Goal: Task Accomplishment & Management: Complete application form

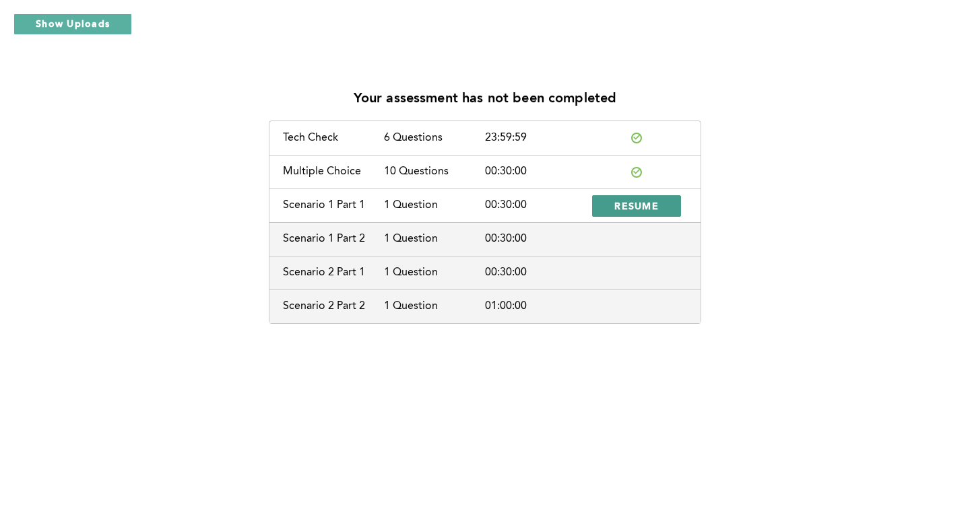
click at [615, 201] on span "RESUME" at bounding box center [636, 205] width 44 height 13
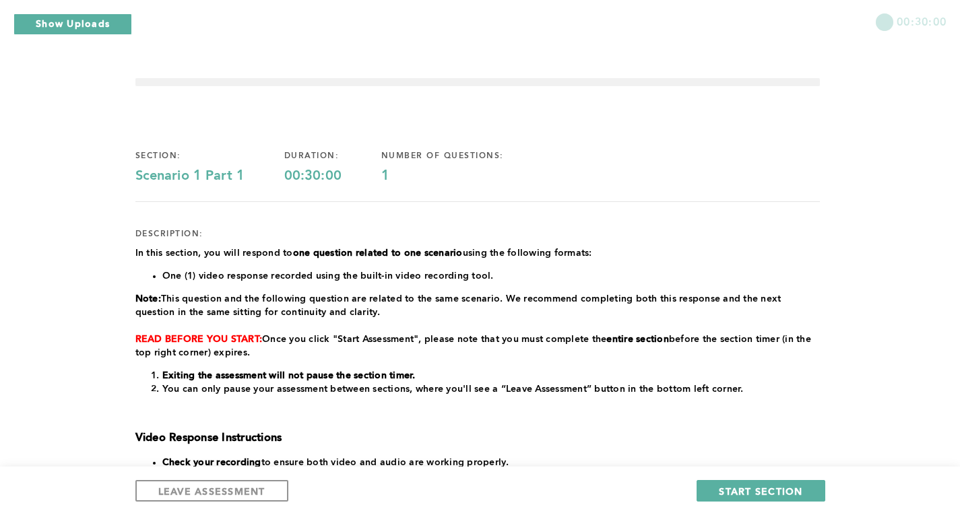
scroll to position [276, 0]
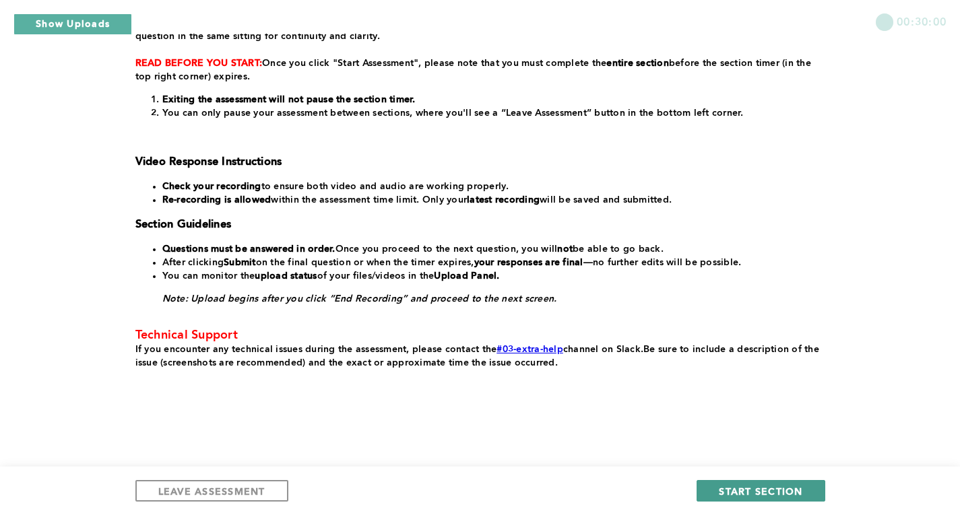
click at [718, 494] on button "START SECTION" at bounding box center [761, 491] width 128 height 22
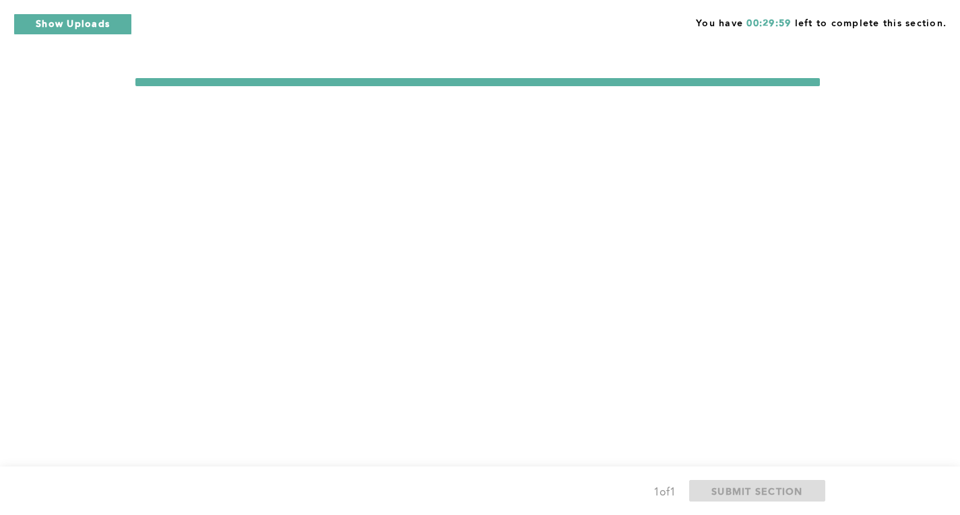
scroll to position [0, 0]
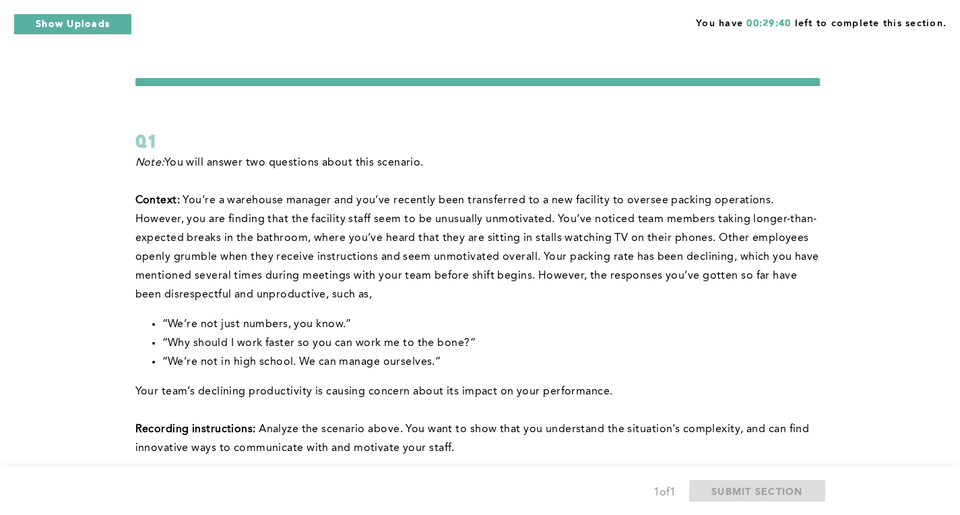
click at [785, 358] on li "“We’re not in high school. We can manage ourselves.”" at bounding box center [490, 362] width 657 height 19
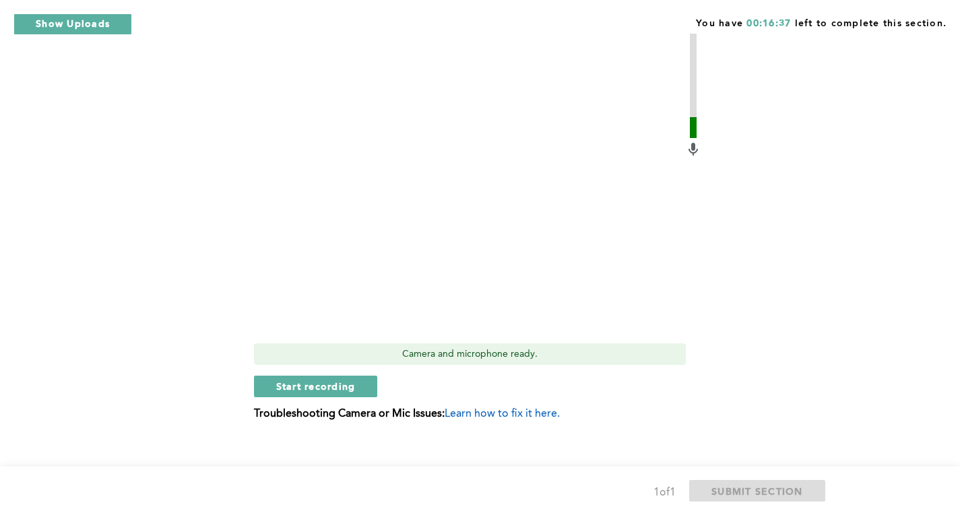
scroll to position [610, 0]
click at [352, 382] on span "Start recording" at bounding box center [315, 387] width 79 height 13
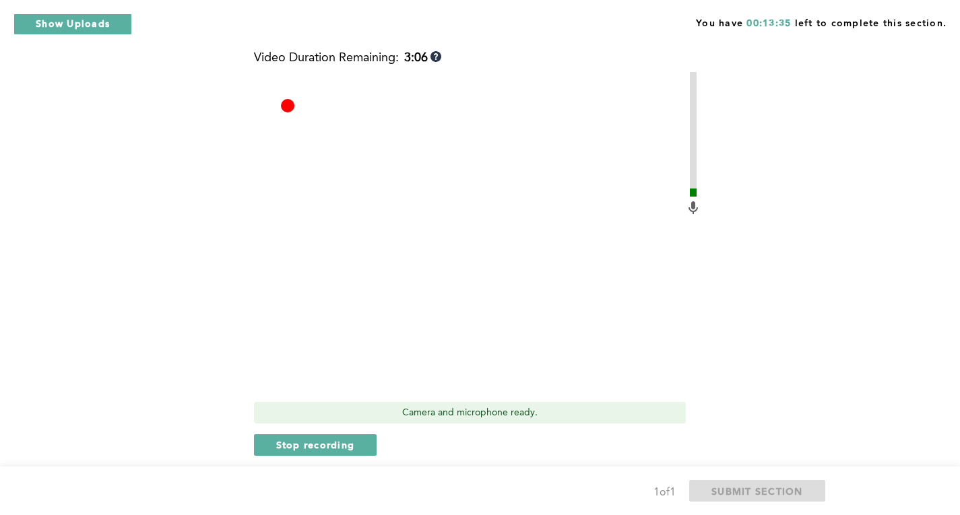
scroll to position [562, 0]
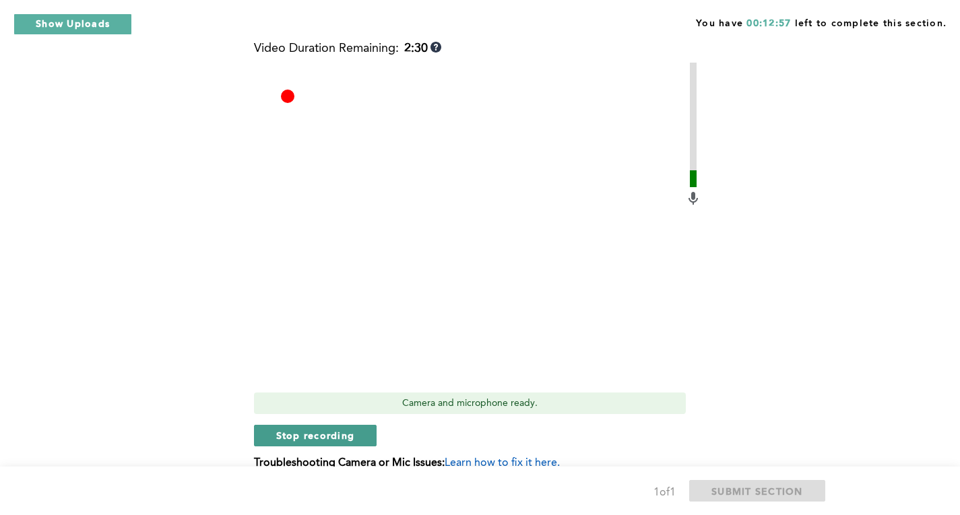
click at [331, 438] on span "Stop recording" at bounding box center [315, 435] width 79 height 13
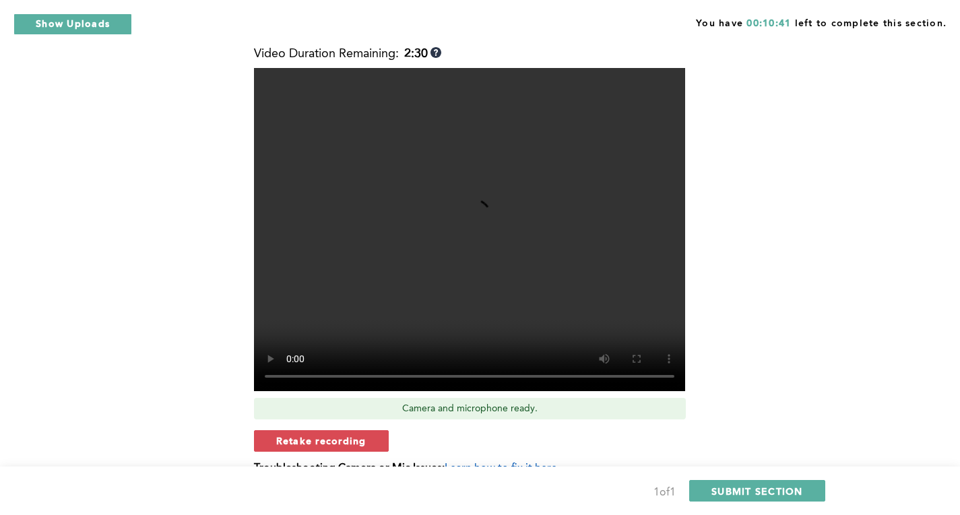
scroll to position [556, 0]
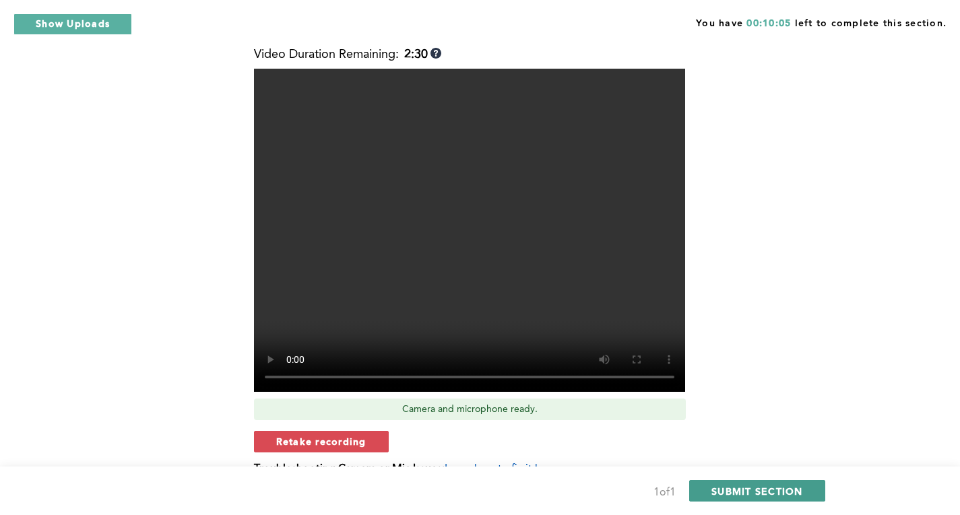
click at [747, 488] on span "SUBMIT SECTION" at bounding box center [757, 491] width 92 height 13
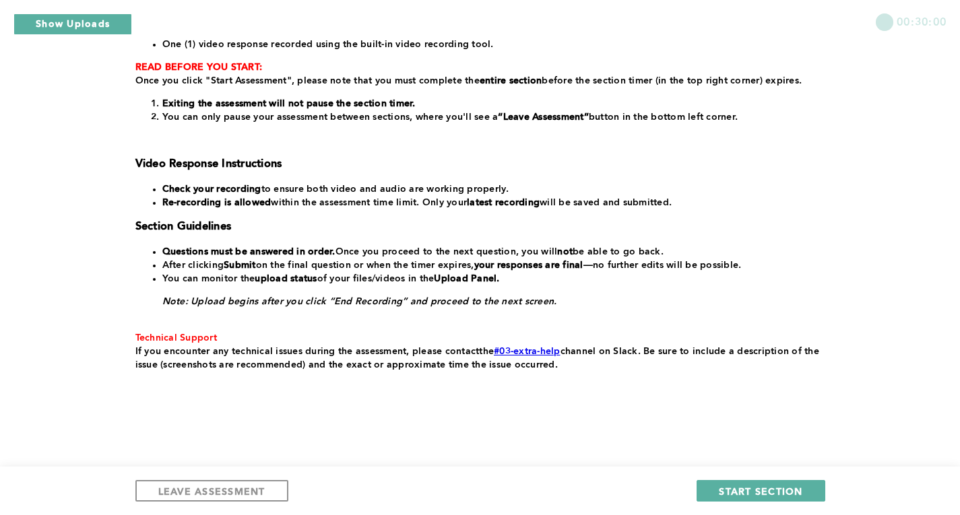
scroll to position [233, 0]
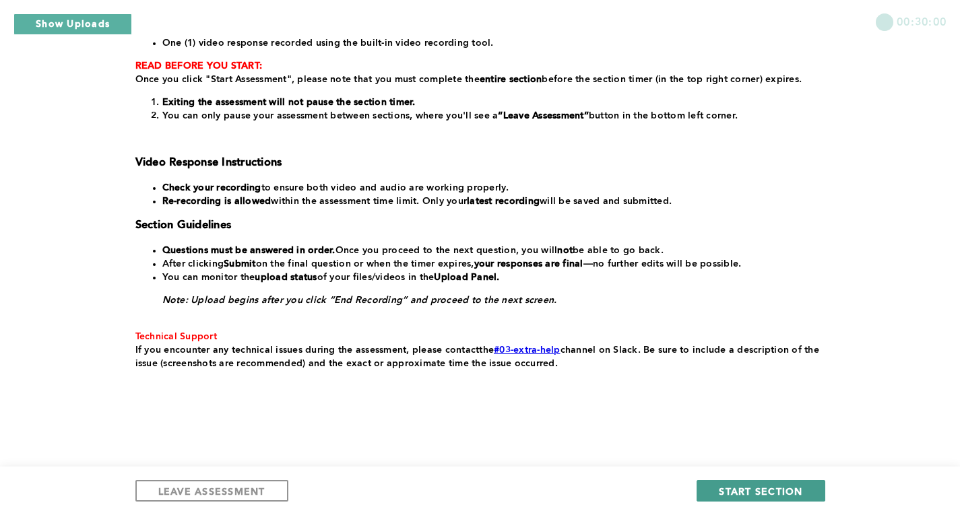
click at [766, 494] on span "START SECTION" at bounding box center [761, 491] width 84 height 13
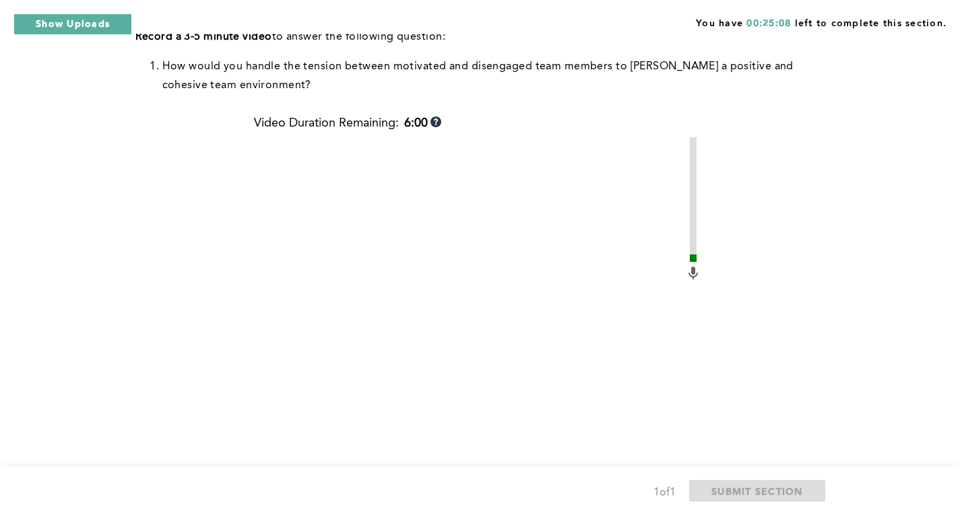
scroll to position [571, 0]
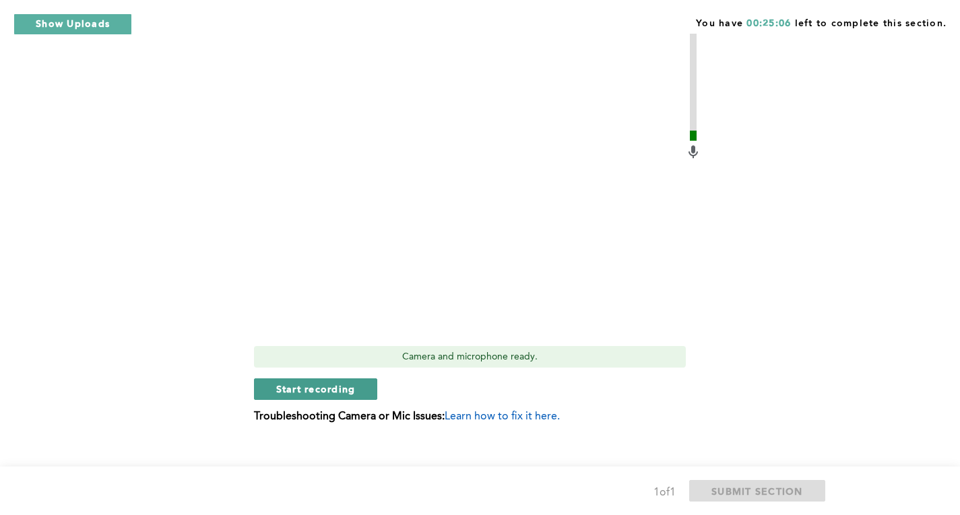
click at [358, 394] on button "Start recording" at bounding box center [316, 390] width 124 height 22
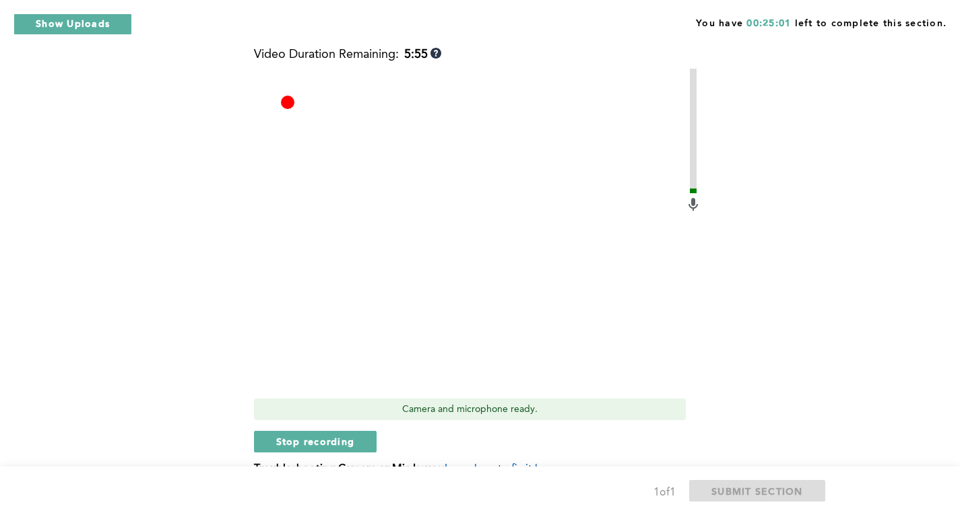
scroll to position [517, 0]
click at [366, 437] on button "Stop recording" at bounding box center [315, 443] width 123 height 22
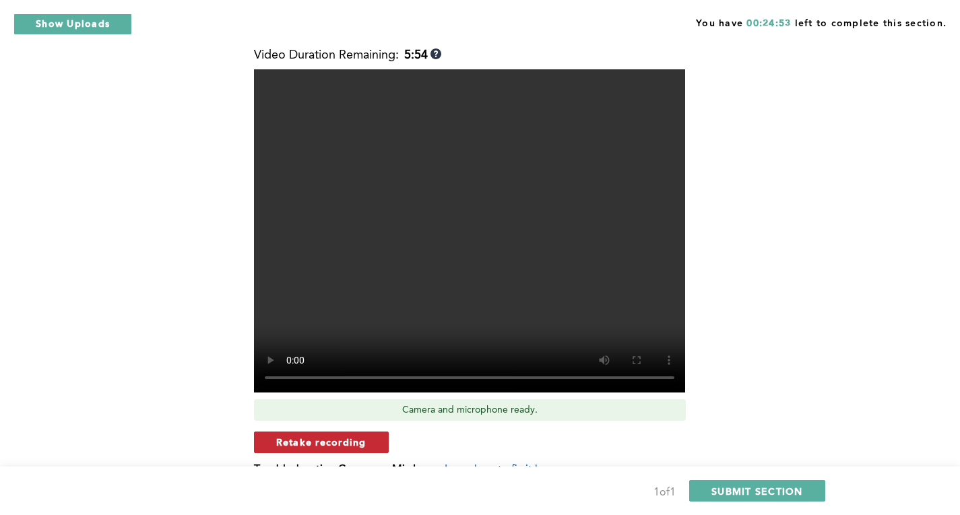
click at [362, 441] on span "Retake recording" at bounding box center [321, 442] width 90 height 13
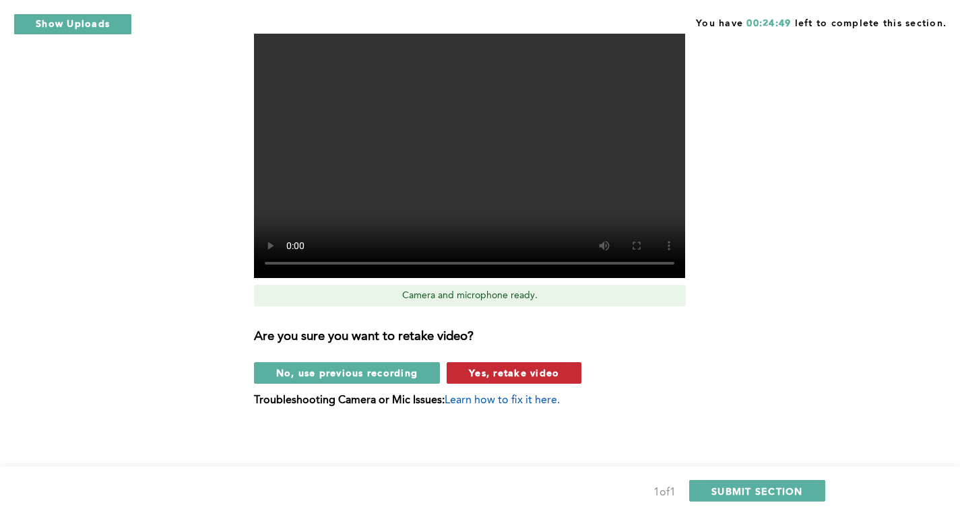
click at [513, 369] on span "Yes, retake video" at bounding box center [514, 372] width 90 height 13
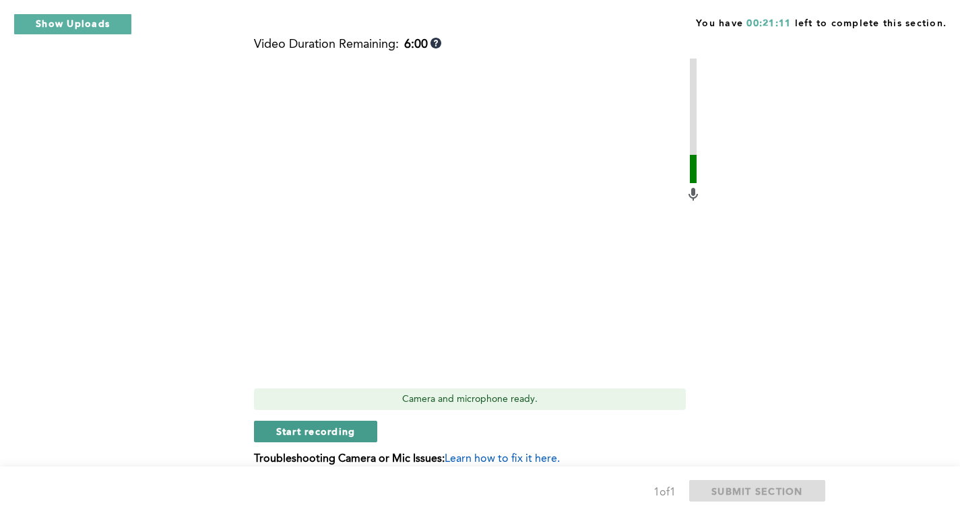
scroll to position [527, 0]
click at [282, 432] on span "Start recording" at bounding box center [315, 432] width 79 height 13
click at [343, 426] on span "Stop recording" at bounding box center [315, 432] width 79 height 13
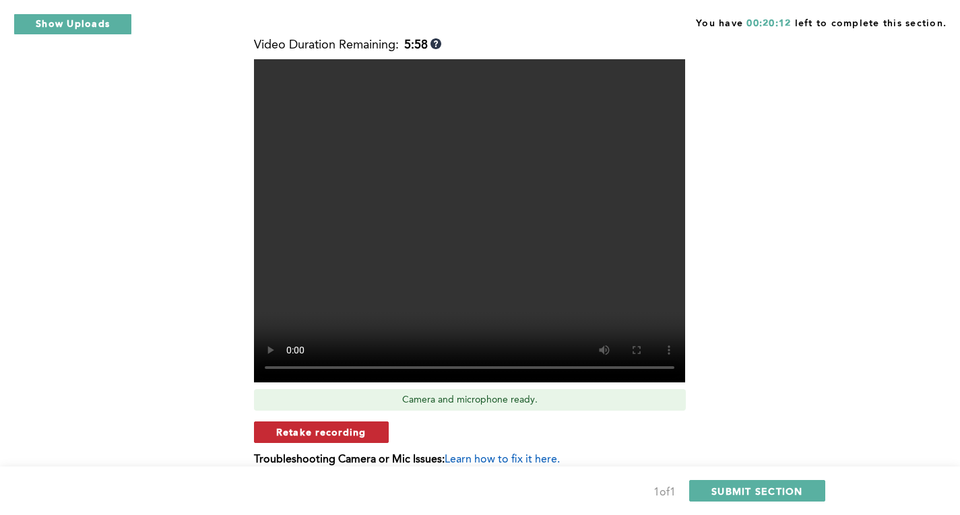
click at [345, 432] on span "Retake recording" at bounding box center [321, 432] width 90 height 13
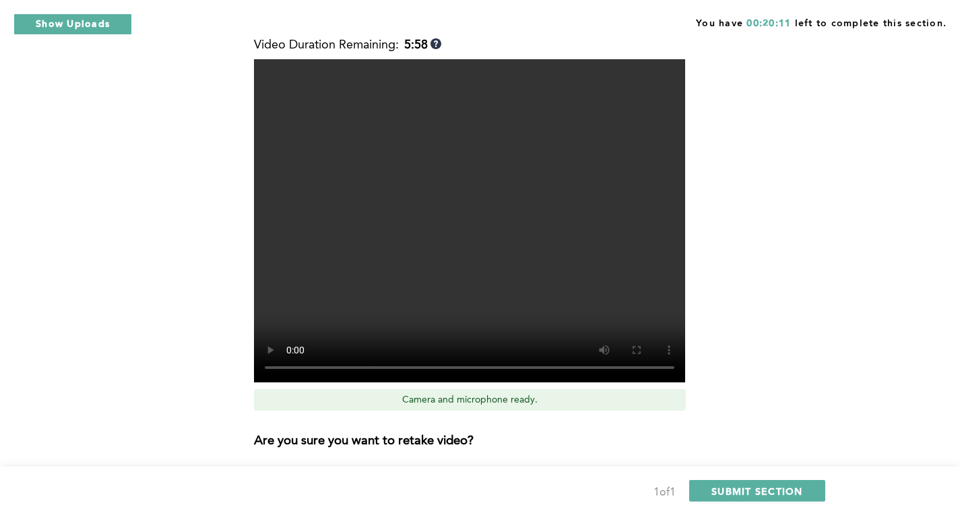
click at [345, 432] on div "Are you sure you want to retake video? No, use previous recording Yes, retake v…" at bounding box center [477, 455] width 447 height 67
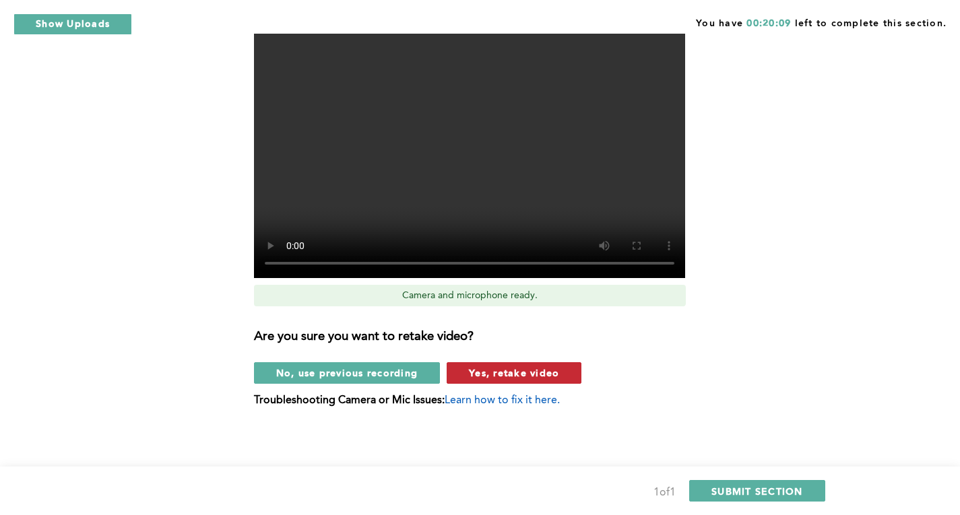
click at [505, 378] on span "Yes, retake video" at bounding box center [514, 372] width 90 height 13
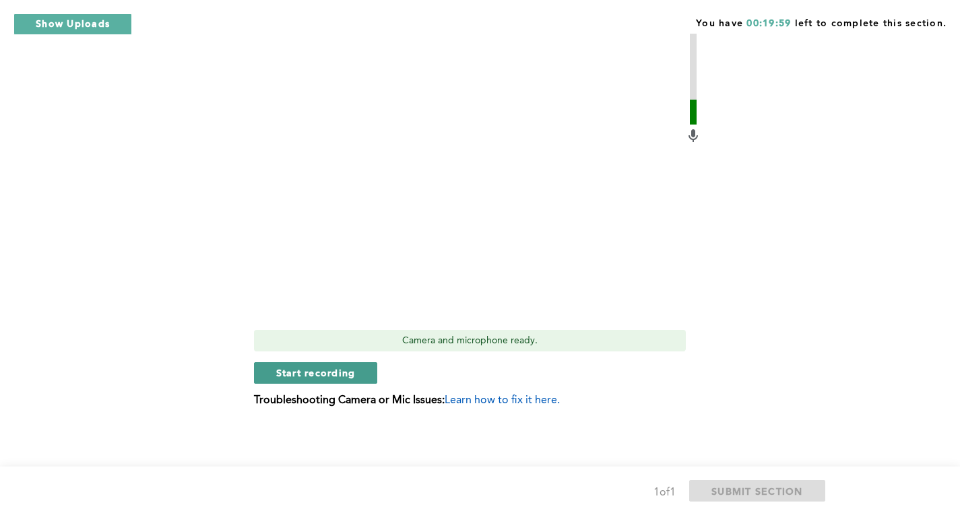
click at [356, 373] on button "Start recording" at bounding box center [316, 373] width 124 height 22
click at [356, 364] on button "Stop recording" at bounding box center [315, 373] width 123 height 22
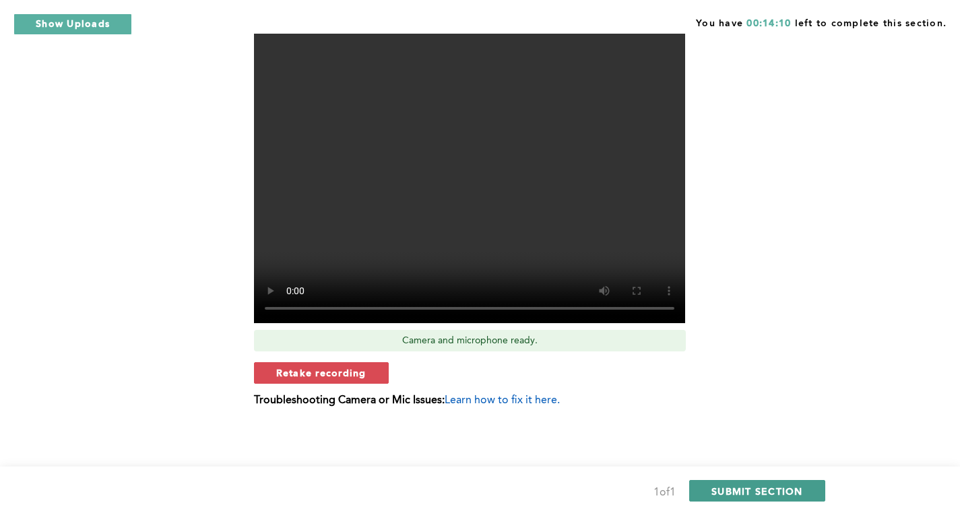
click at [745, 491] on span "SUBMIT SECTION" at bounding box center [757, 491] width 92 height 13
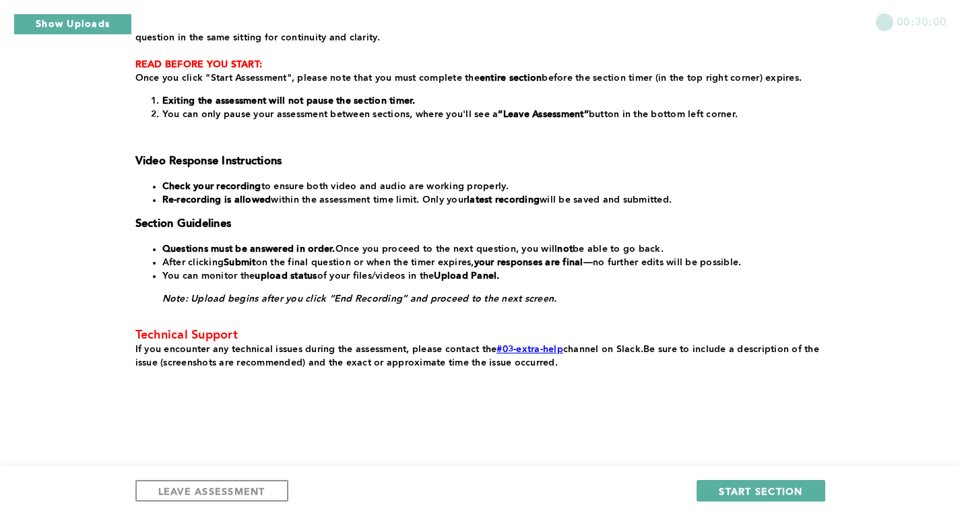
scroll to position [0, 0]
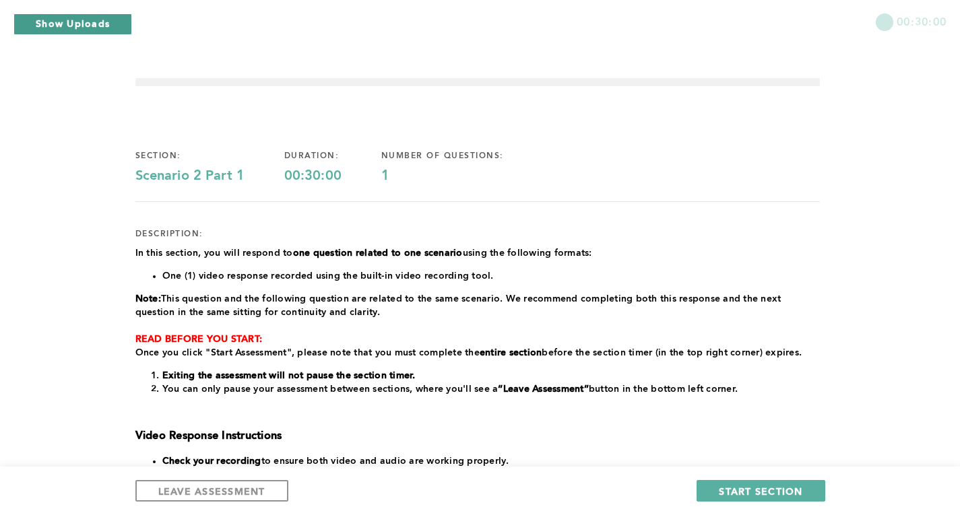
click at [94, 18] on button "Show Uploads" at bounding box center [72, 24] width 119 height 22
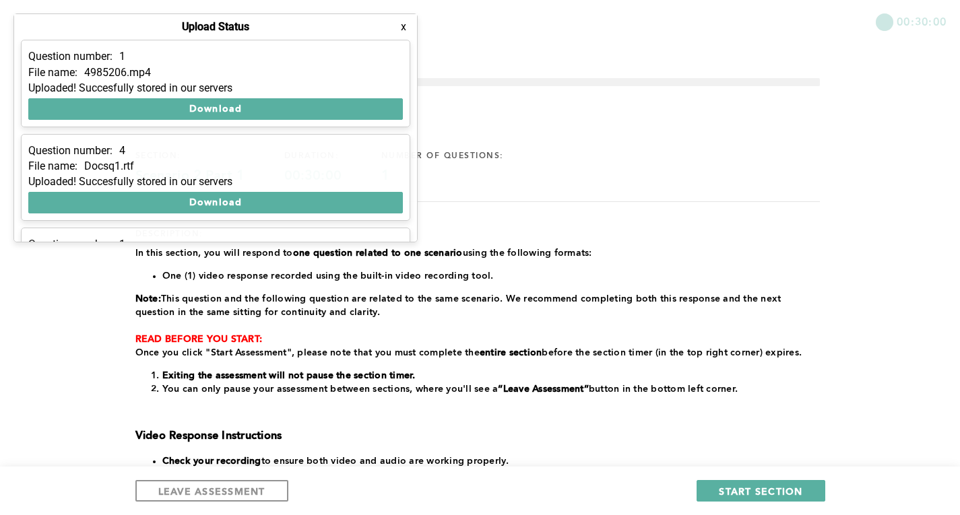
scroll to position [172, 0]
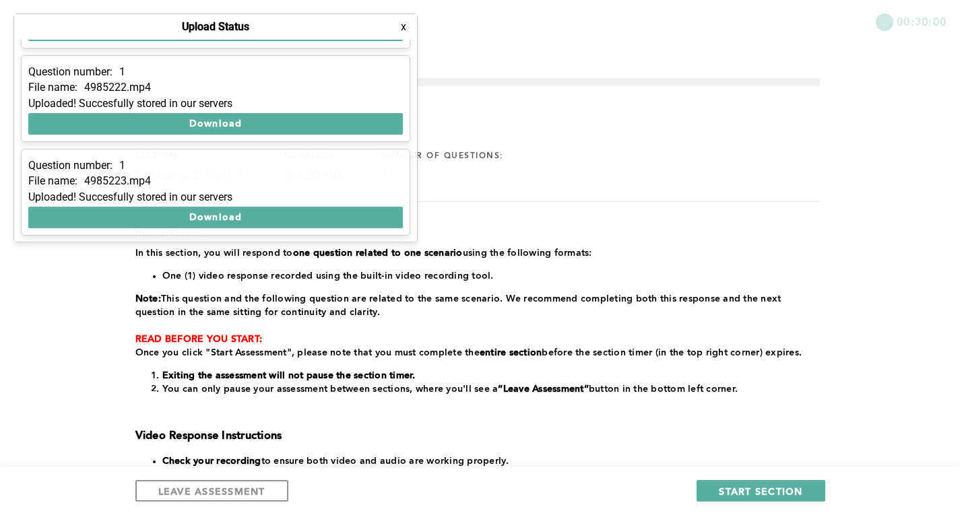
click at [409, 22] on button "x" at bounding box center [403, 26] width 13 height 13
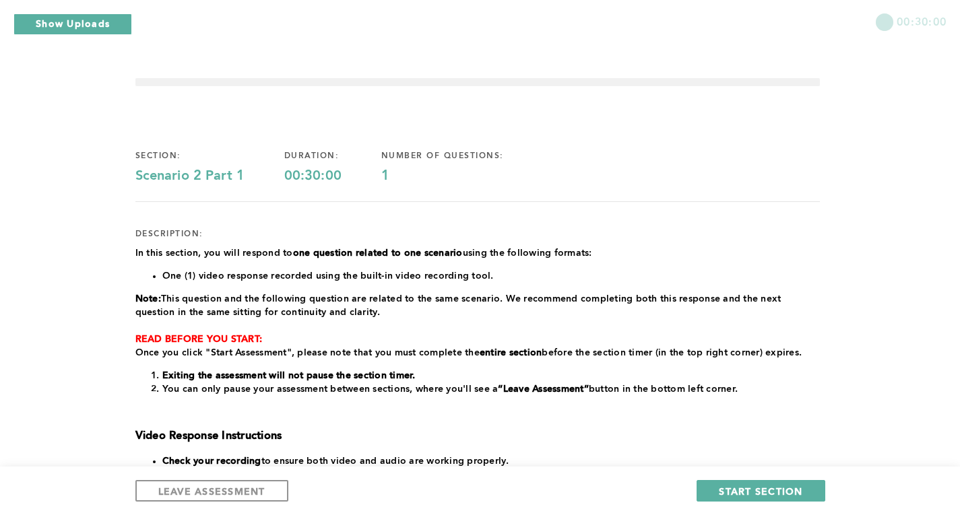
scroll to position [1, 0]
click at [220, 496] on span "LEAVE ASSESSMENT" at bounding box center [211, 491] width 107 height 13
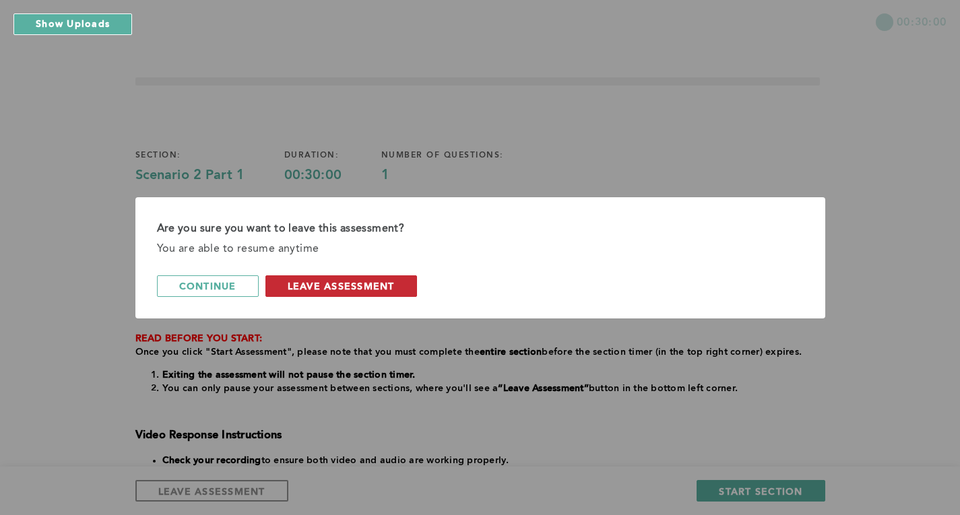
click at [312, 282] on span "leave assessment" at bounding box center [341, 286] width 107 height 13
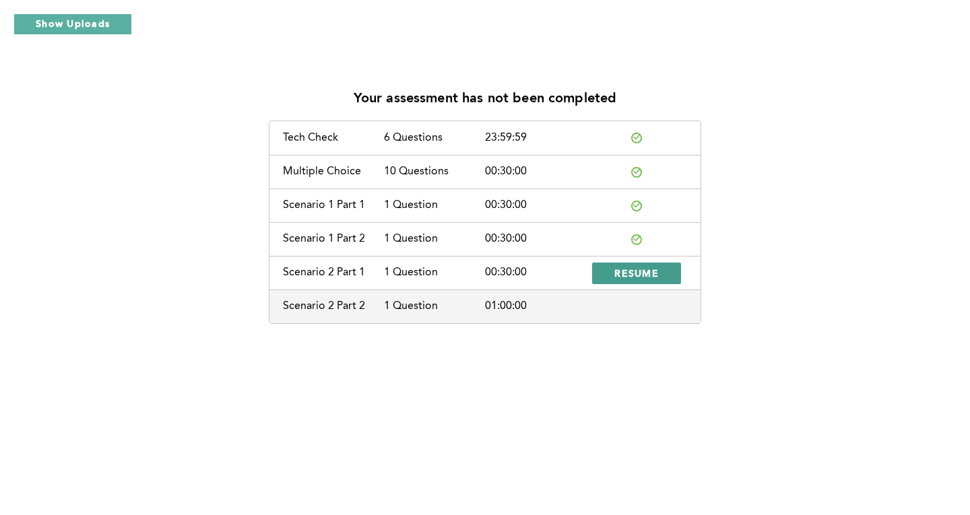
click at [633, 265] on button "RESUME" at bounding box center [636, 274] width 89 height 22
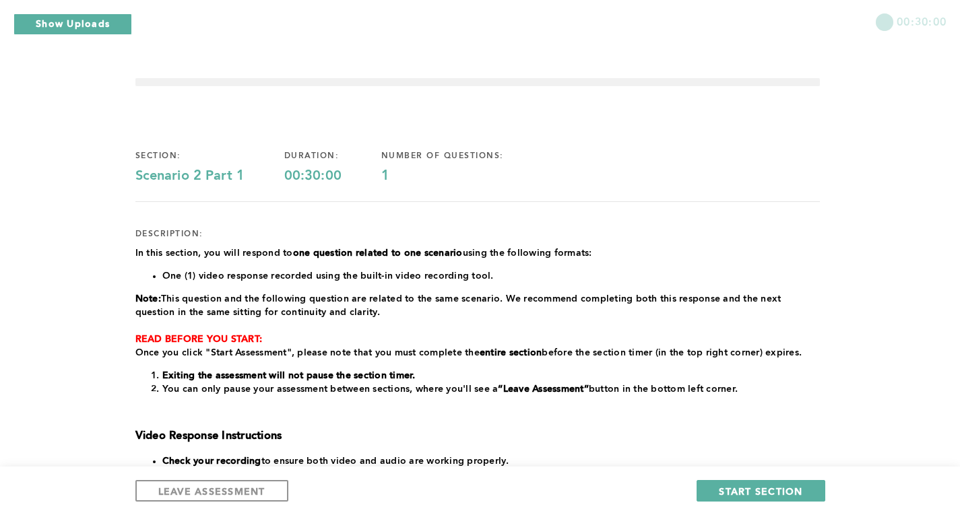
scroll to position [275, 0]
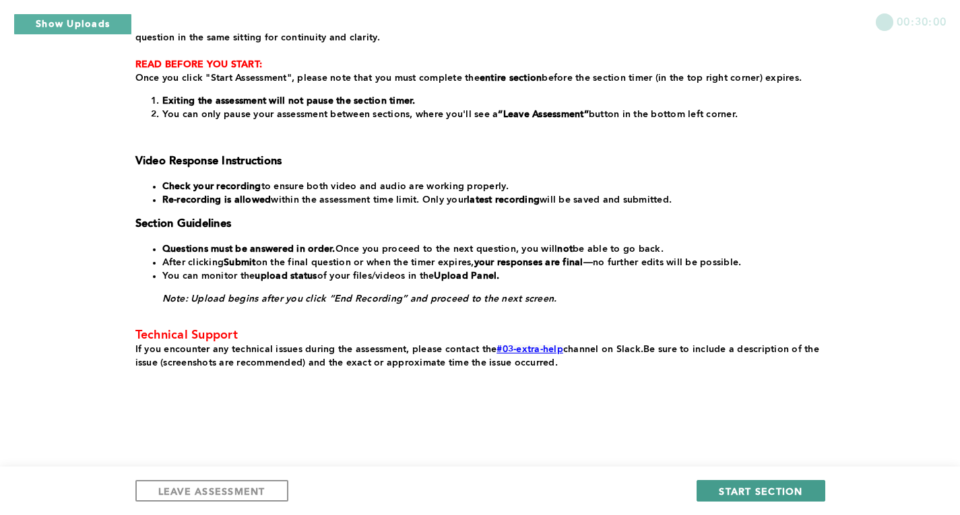
click at [738, 486] on span "START SECTION" at bounding box center [761, 491] width 84 height 13
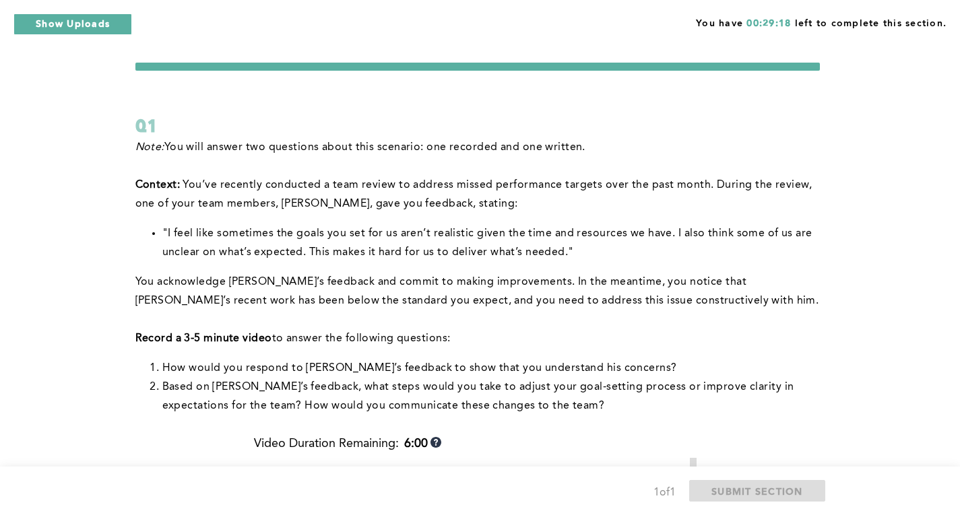
scroll to position [0, 0]
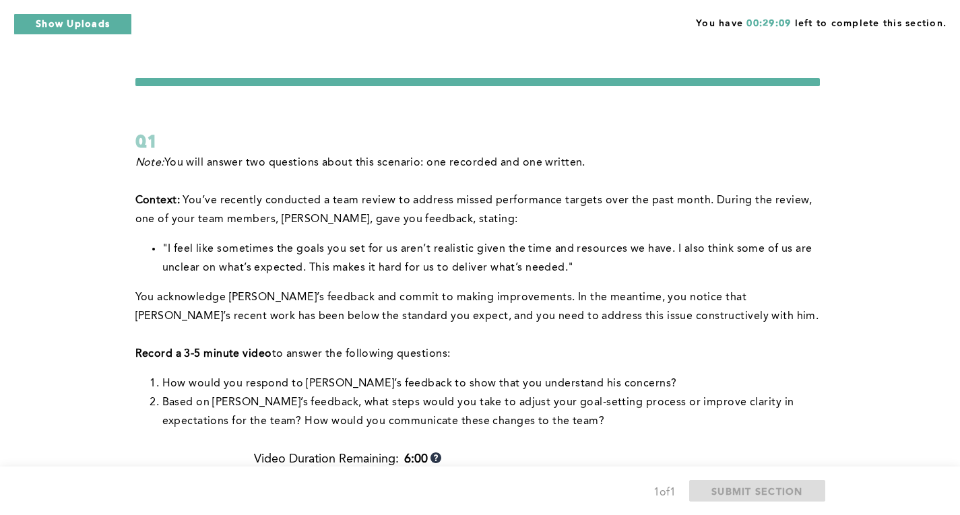
drag, startPoint x: 668, startPoint y: 377, endPoint x: 680, endPoint y: 329, distance: 49.2
click at [680, 329] on div "Note: You will answer two questions about this scenario: one recorded and one w…" at bounding box center [477, 293] width 684 height 278
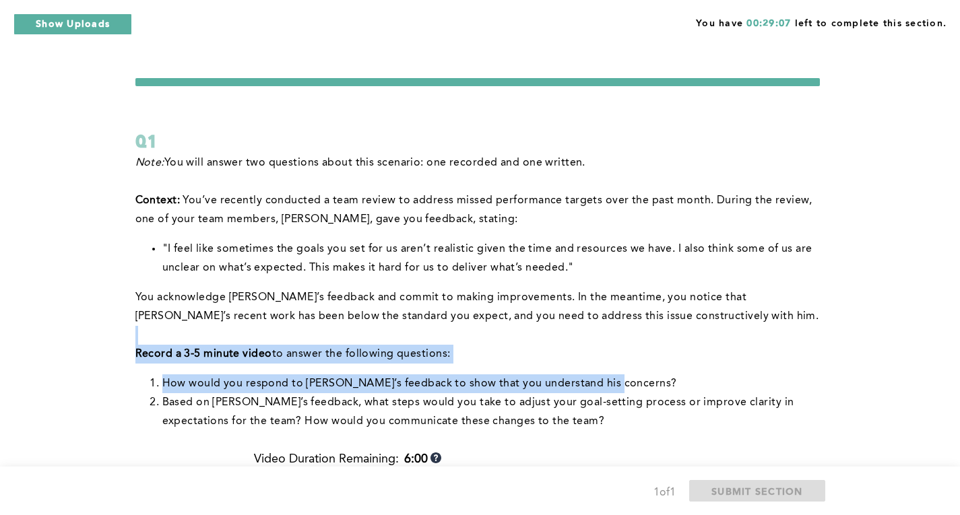
click at [779, 344] on p at bounding box center [477, 335] width 684 height 19
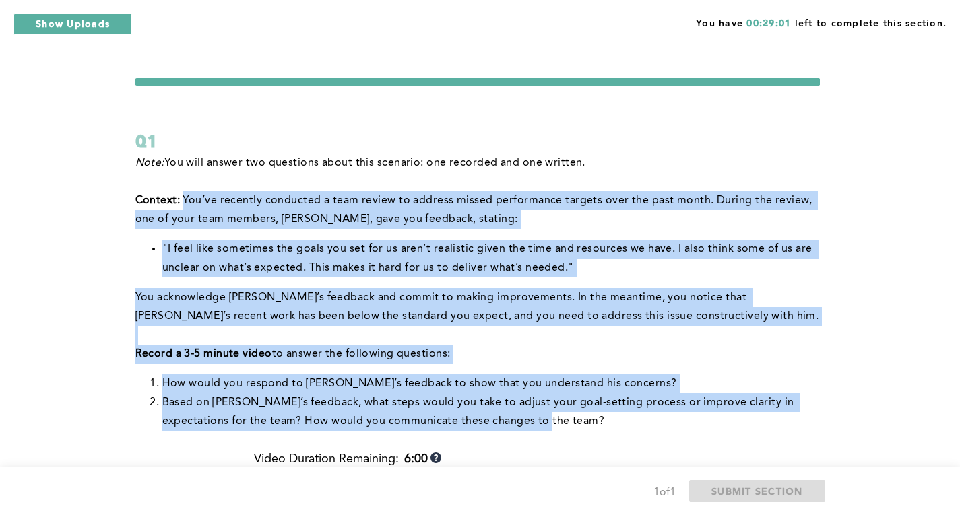
drag, startPoint x: 184, startPoint y: 197, endPoint x: 523, endPoint y: 436, distance: 414.3
click at [523, 436] on div "Note: You will answer two questions about this scenario: one recorded and one w…" at bounding box center [477, 298] width 684 height 288
click at [772, 318] on p "You acknowledge [PERSON_NAME]’s feedback and commit to making improvements. In …" at bounding box center [477, 307] width 684 height 38
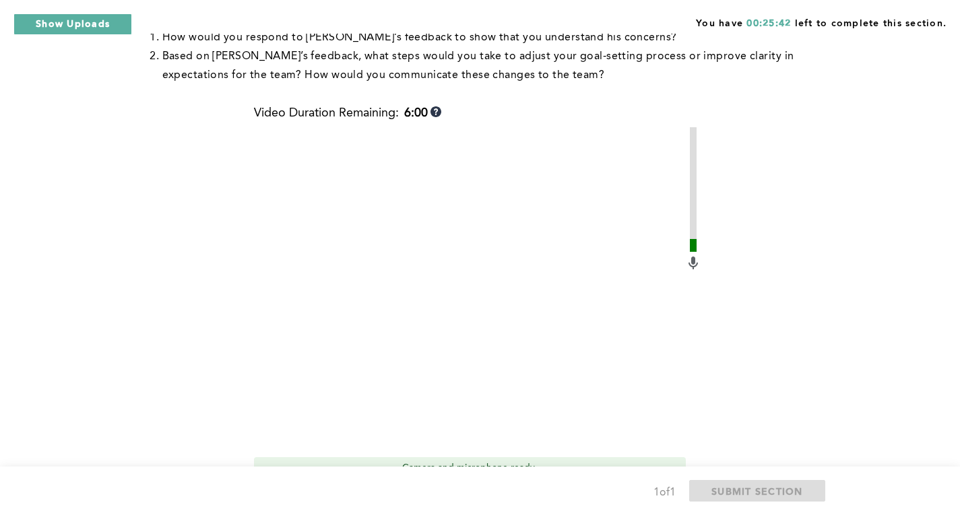
scroll to position [474, 0]
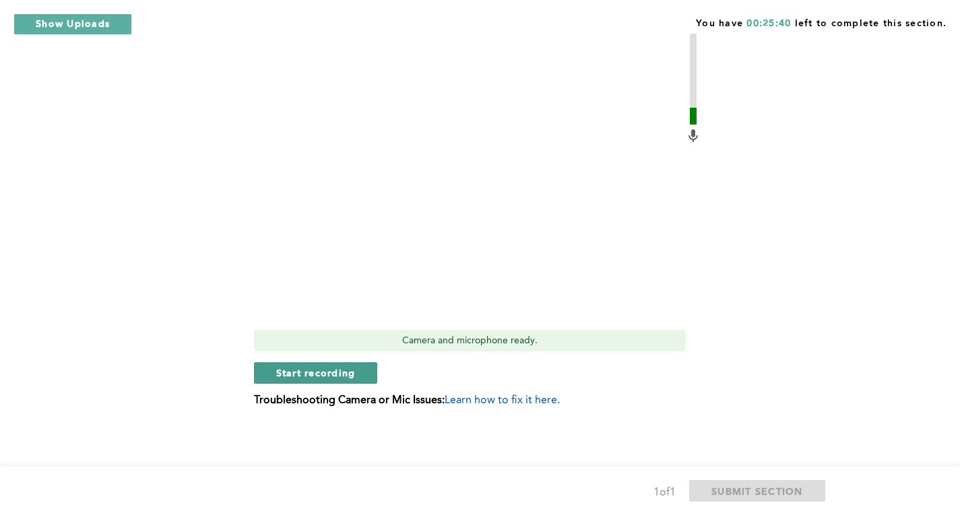
click at [372, 371] on button "Start recording" at bounding box center [316, 373] width 124 height 22
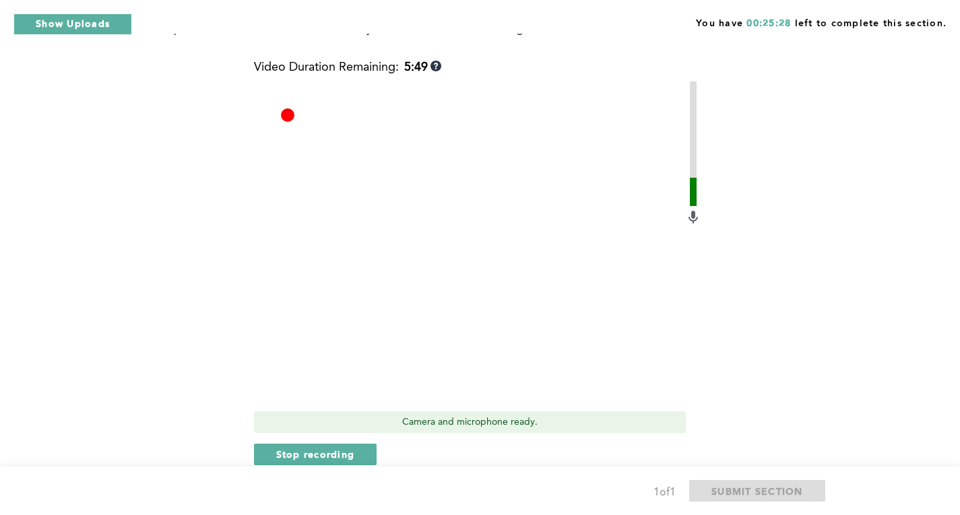
scroll to position [387, 0]
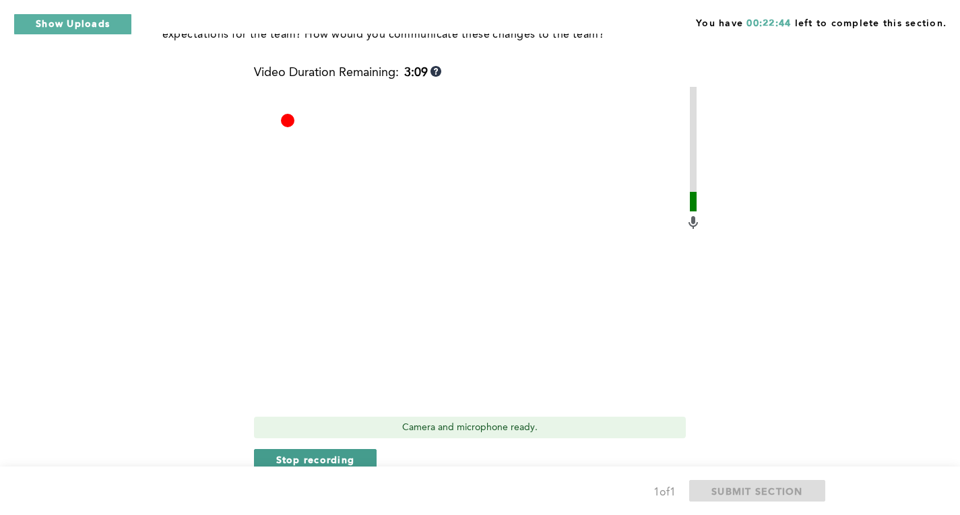
click at [360, 453] on button "Stop recording" at bounding box center [315, 460] width 123 height 22
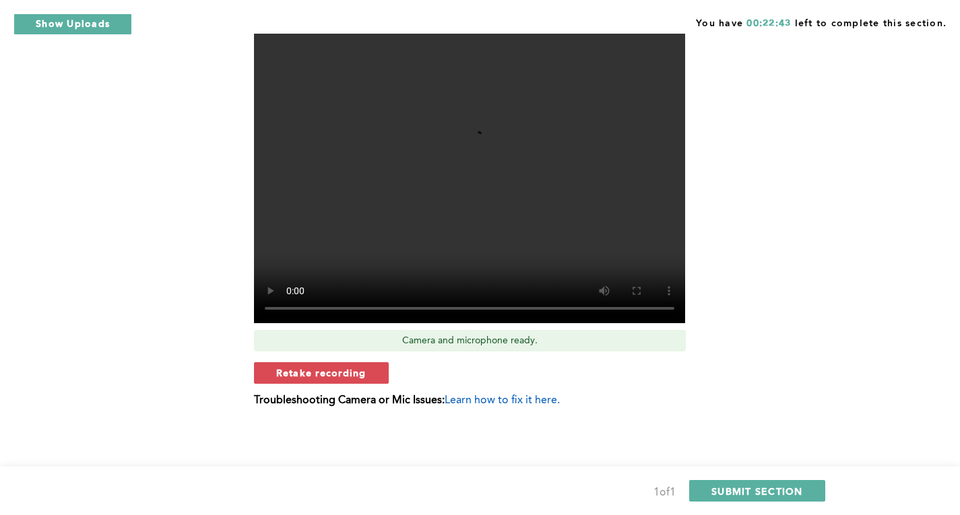
scroll to position [473, 0]
click at [368, 375] on button "Retake recording" at bounding box center [321, 374] width 135 height 22
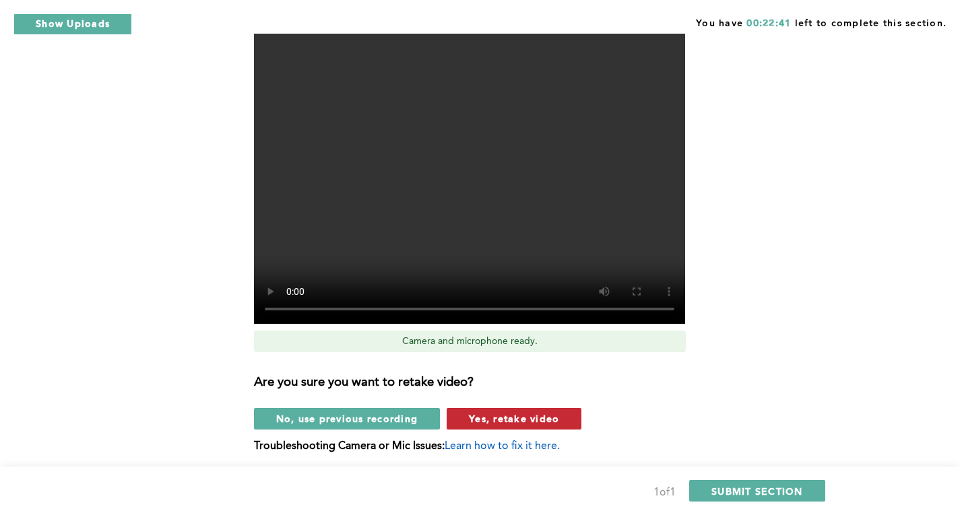
click at [520, 416] on span "Yes, retake video" at bounding box center [514, 418] width 90 height 13
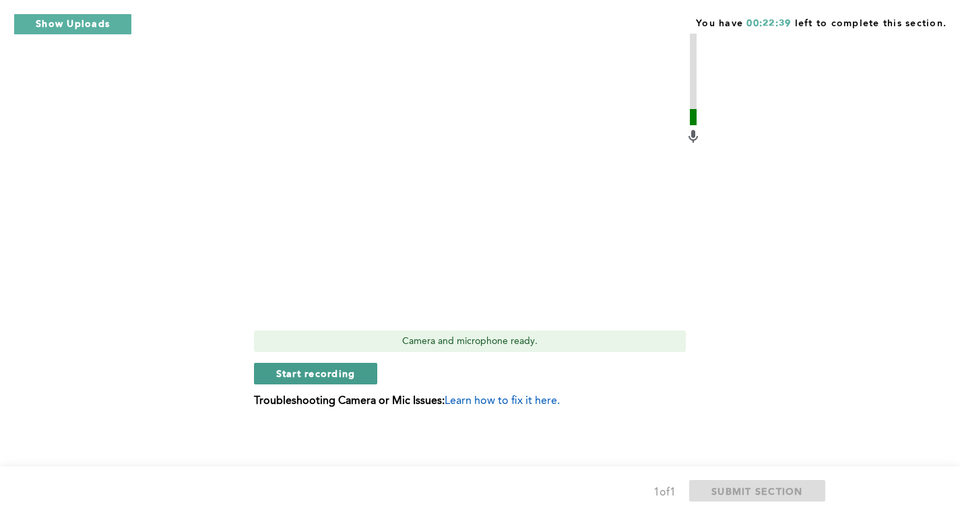
click at [362, 376] on button "Start recording" at bounding box center [316, 374] width 124 height 22
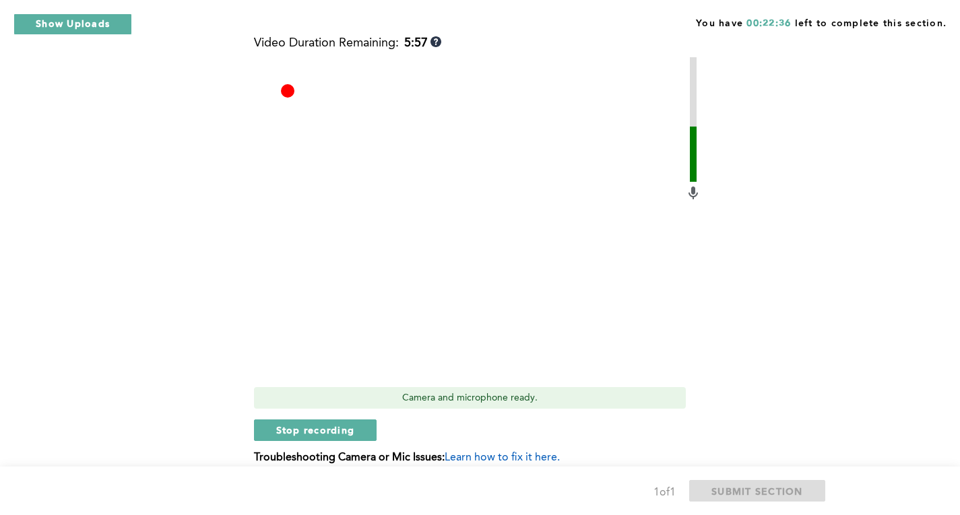
scroll to position [403, 0]
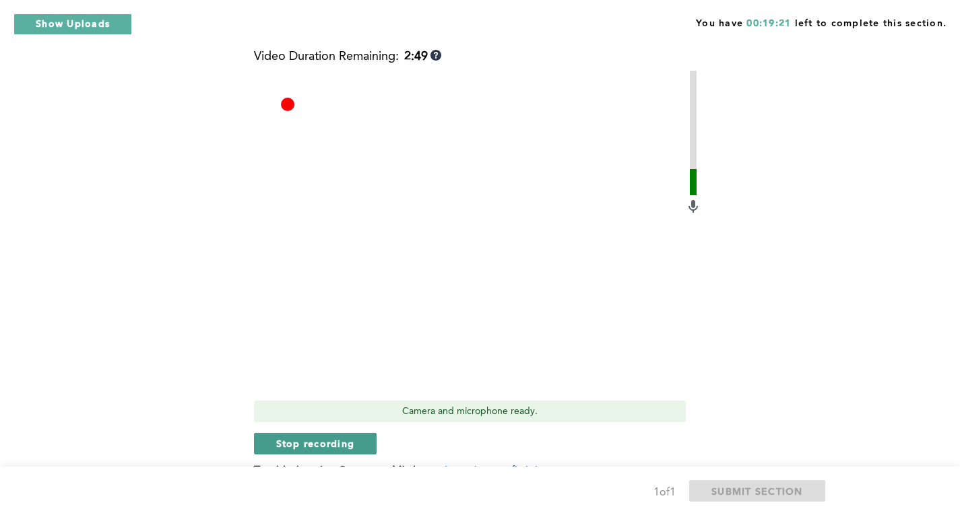
click at [368, 438] on button "Stop recording" at bounding box center [315, 444] width 123 height 22
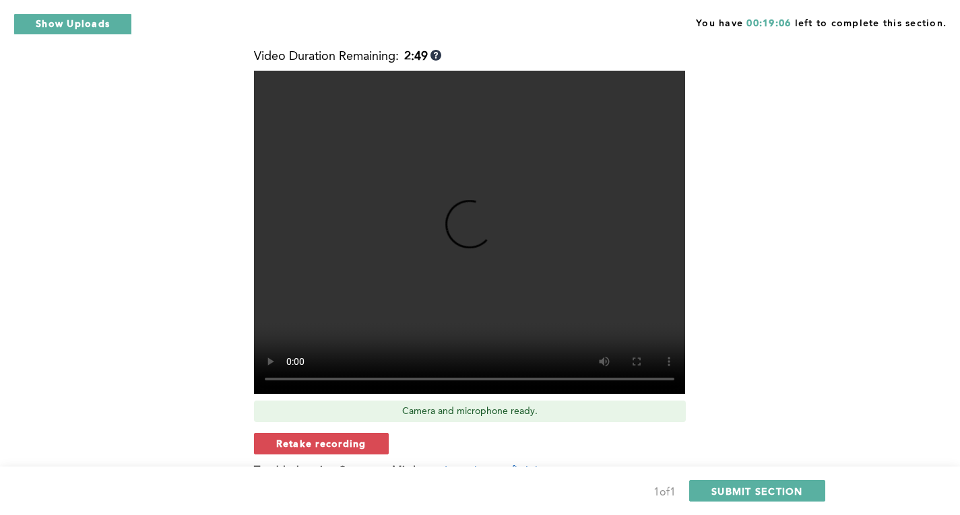
scroll to position [474, 0]
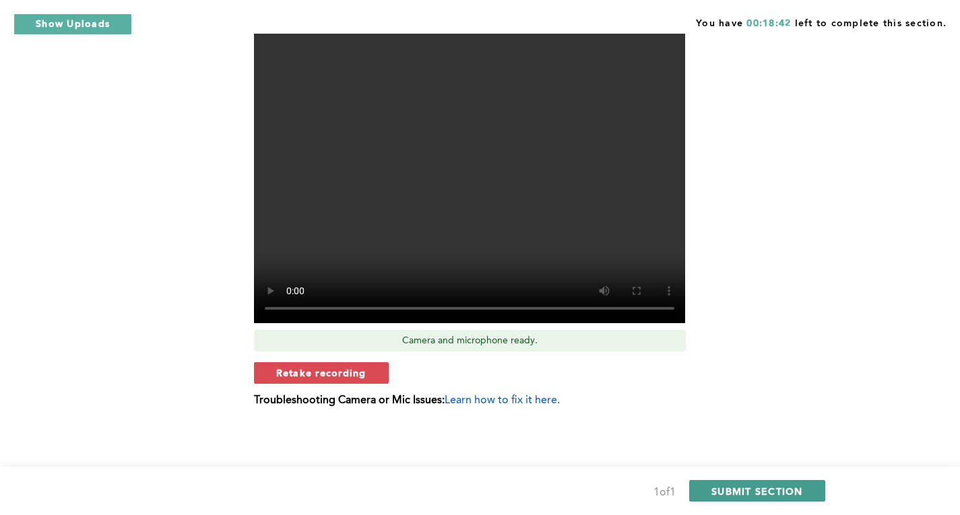
click at [752, 488] on span "SUBMIT SECTION" at bounding box center [757, 491] width 92 height 13
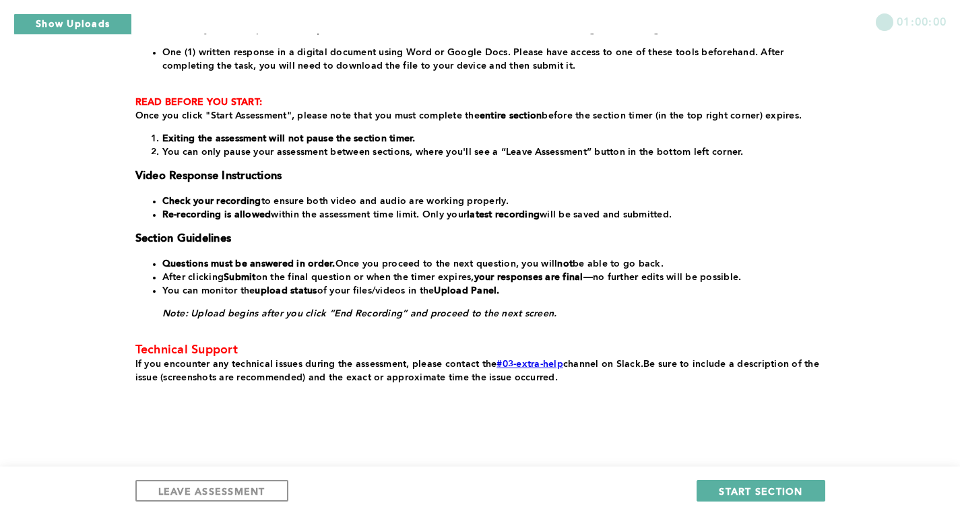
scroll to position [223, 0]
click at [738, 495] on span "START SECTION" at bounding box center [761, 491] width 84 height 13
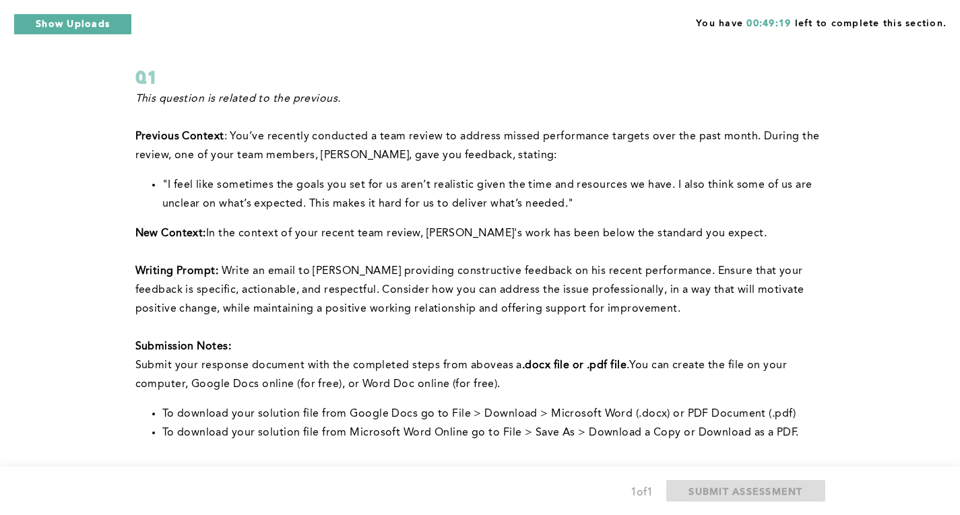
scroll to position [90, 0]
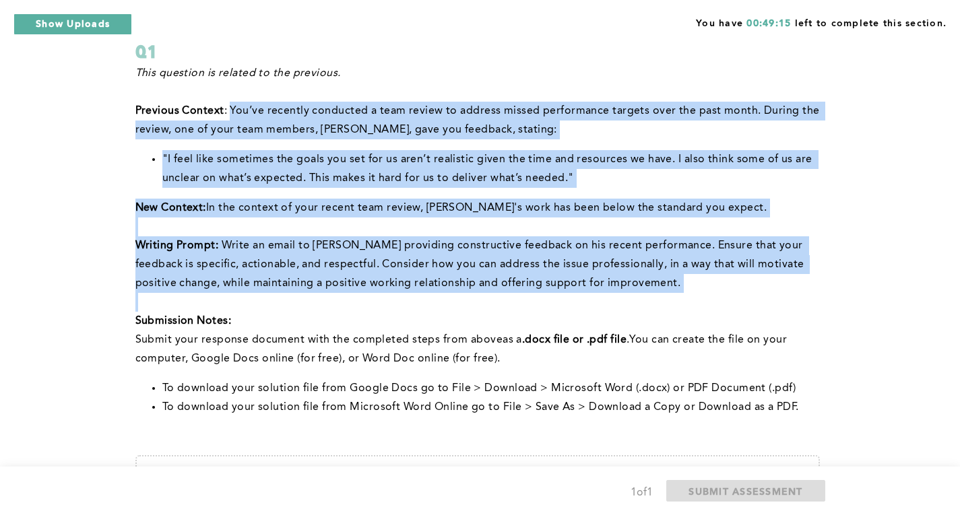
drag, startPoint x: 229, startPoint y: 110, endPoint x: 606, endPoint y: 302, distance: 423.3
click at [606, 302] on div "This question is related to the previous. Previous Context : You’ve recently co…" at bounding box center [477, 240] width 684 height 353
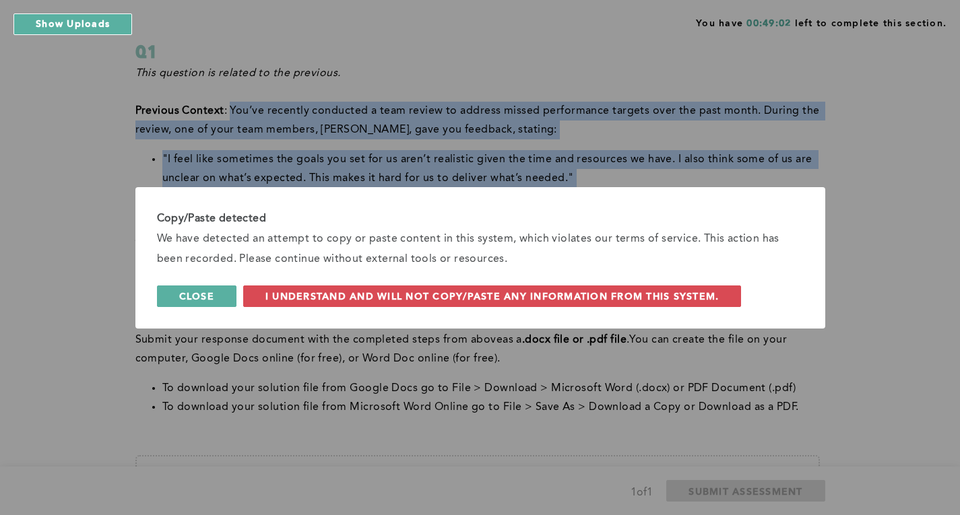
click at [179, 291] on button "Close" at bounding box center [196, 297] width 79 height 22
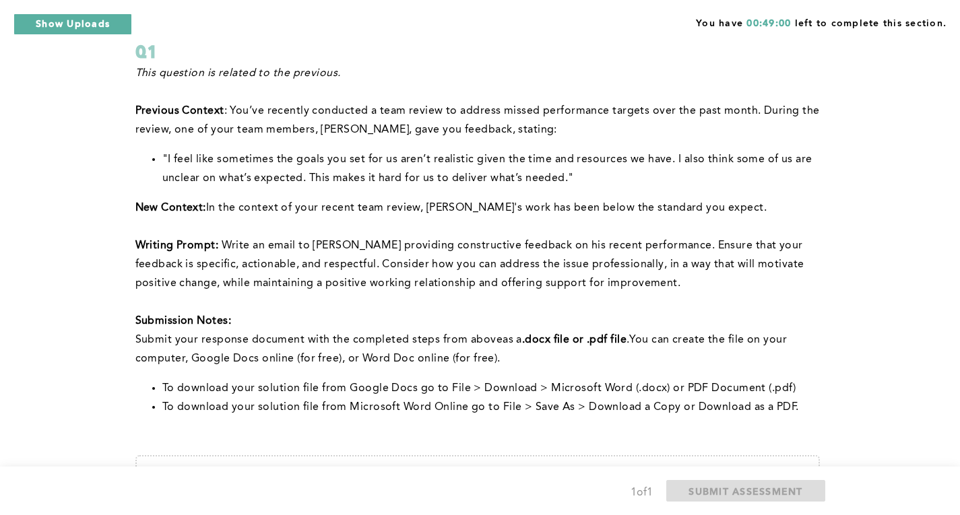
click at [899, 245] on div "You have 00:49:00 left to complete this section. Q1 This question is related to…" at bounding box center [480, 309] width 960 height 798
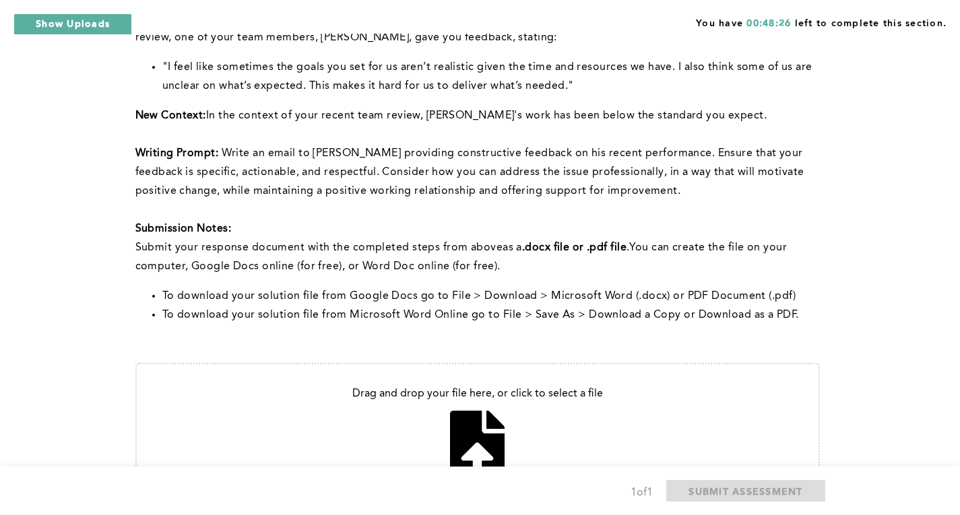
scroll to position [283, 0]
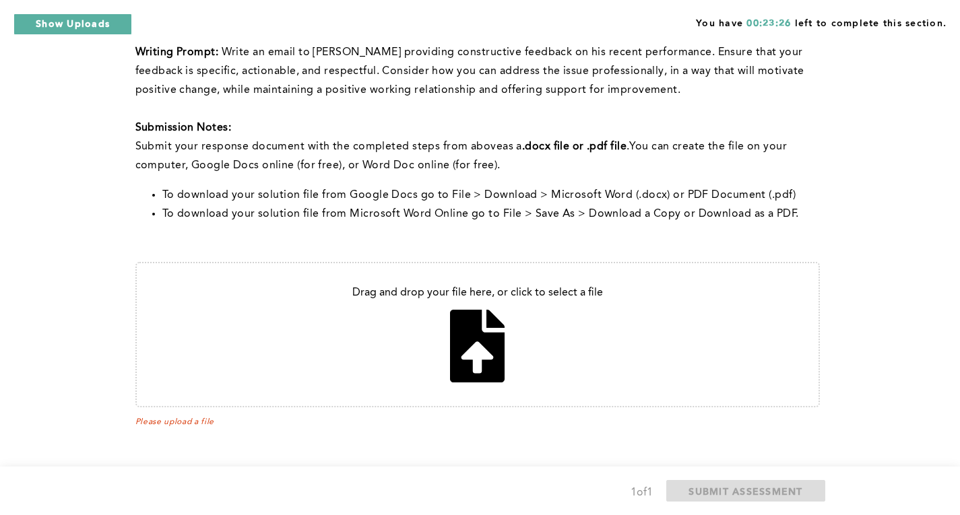
click at [468, 340] on input "file" at bounding box center [478, 334] width 682 height 143
type input "C:\fakepath\Emailalex.docx"
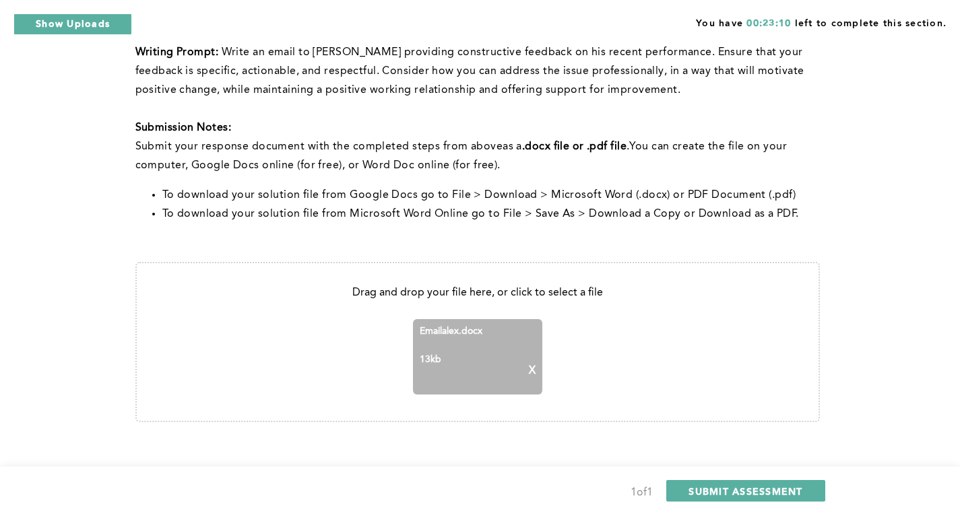
click at [534, 368] on p "X" at bounding box center [532, 371] width 7 height 12
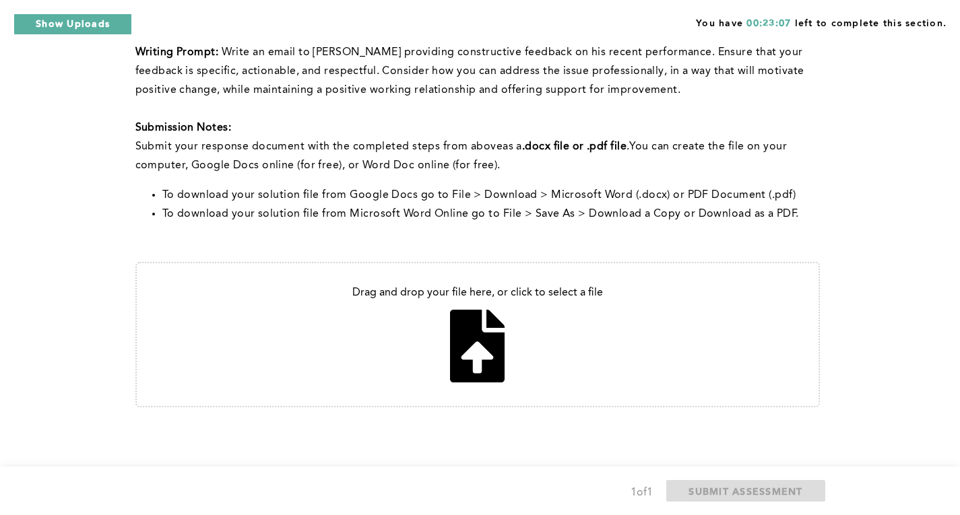
click at [484, 333] on input "file" at bounding box center [478, 334] width 682 height 143
type input "C:\fakepath\Emailalex.docx"
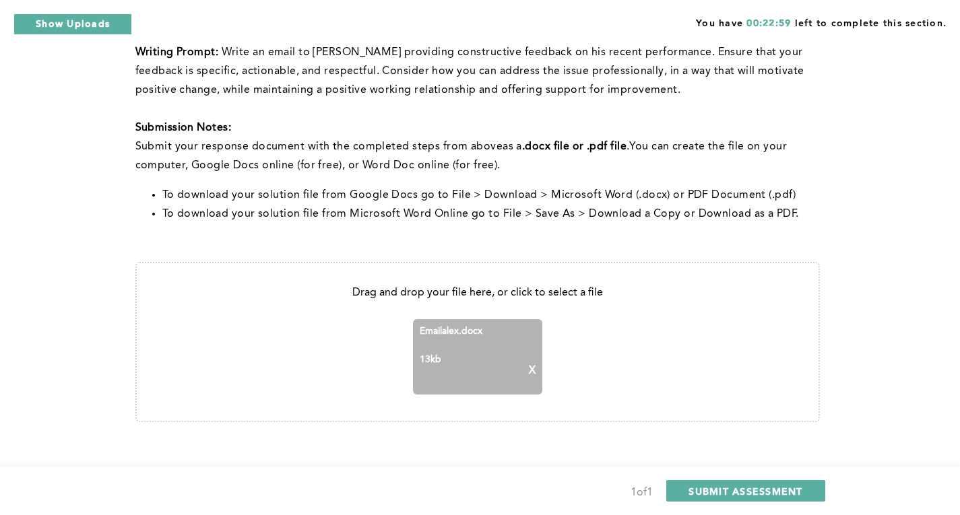
click at [532, 366] on p "X" at bounding box center [532, 371] width 7 height 12
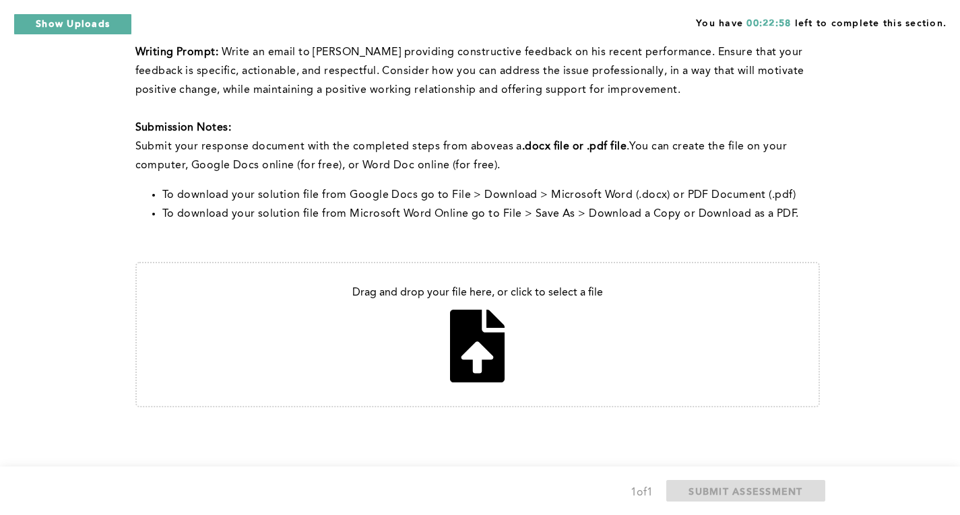
click at [493, 352] on input "file" at bounding box center [478, 334] width 682 height 143
type input "C:\fakepath\Emailalex.docx"
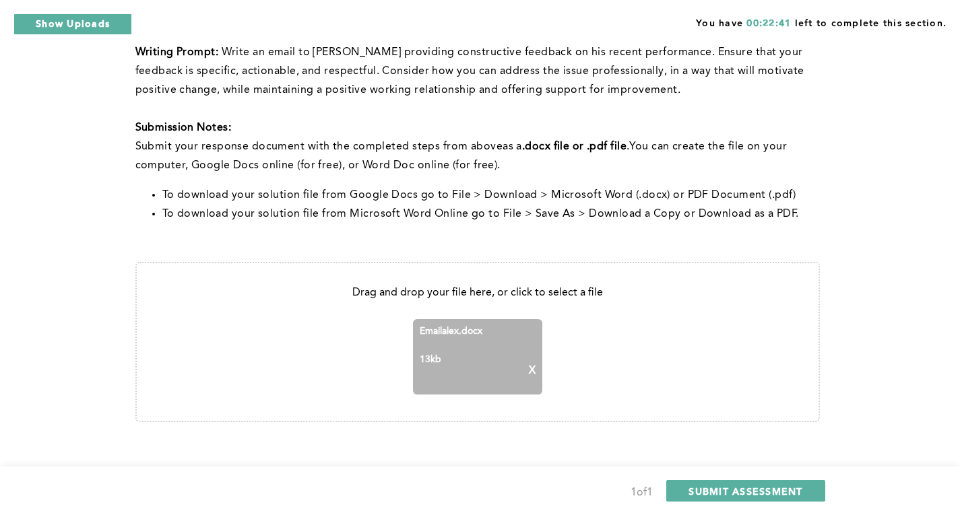
click at [533, 365] on p "X" at bounding box center [532, 371] width 7 height 12
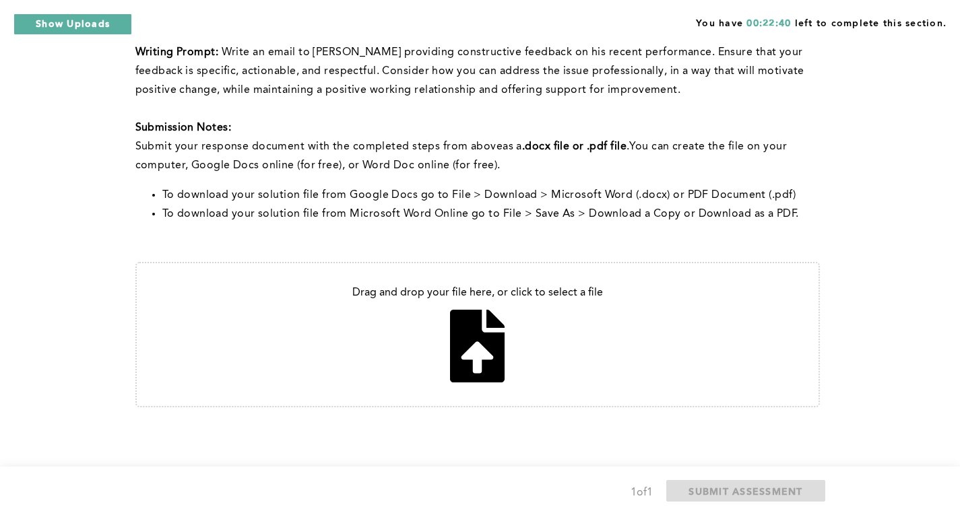
click at [482, 352] on input "file" at bounding box center [478, 334] width 682 height 143
type input "C:\fakepath\Emailalex.docx"
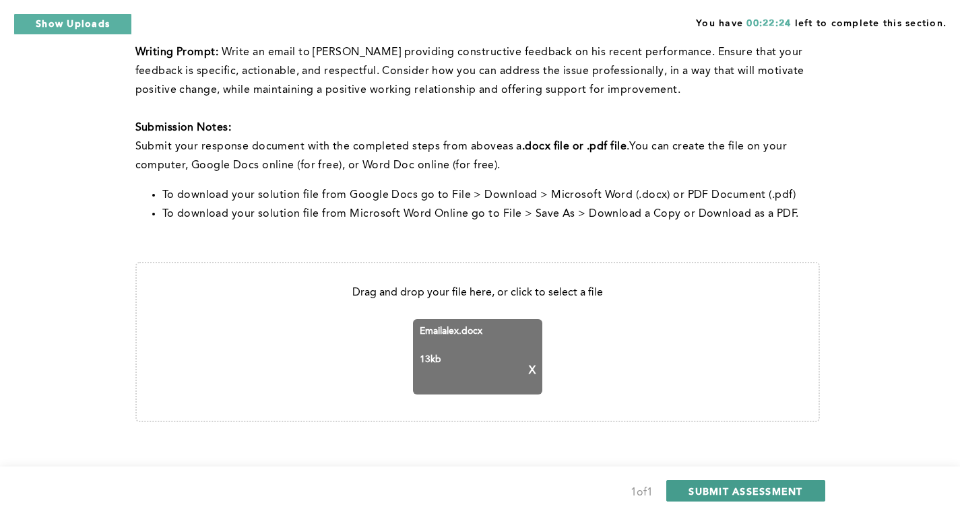
click at [722, 487] on span "SUBMIT ASSESSMENT" at bounding box center [745, 491] width 114 height 13
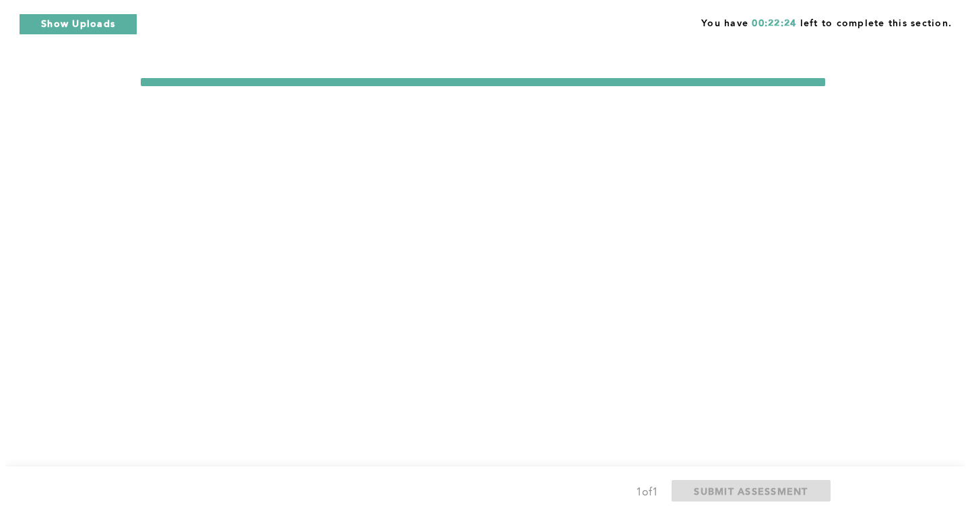
scroll to position [0, 0]
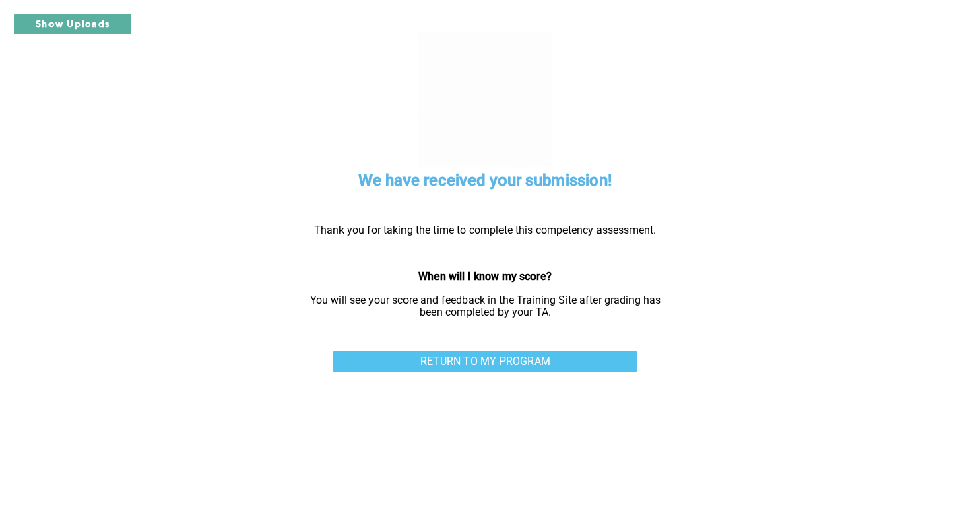
click at [562, 362] on link "RETURN TO MY PROGRAM" at bounding box center [484, 362] width 303 height 22
